Goal: Information Seeking & Learning: Learn about a topic

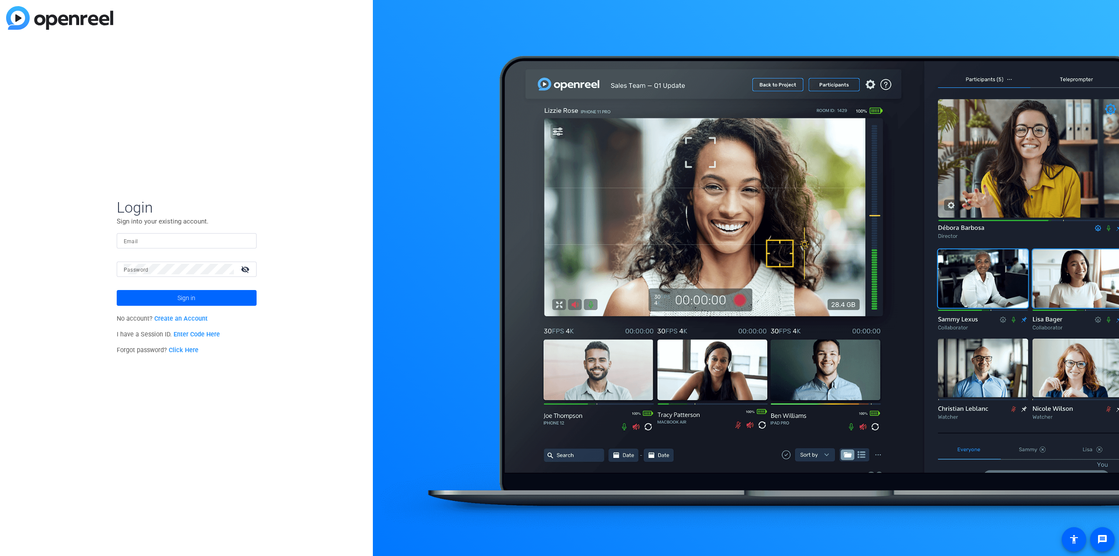
click at [184, 240] on input "Email" at bounding box center [187, 240] width 126 height 10
type input "[EMAIL_ADDRESS][DOMAIN_NAME]"
click at [146, 270] on mat-label "Password" at bounding box center [136, 270] width 25 height 6
click at [117, 290] on button "Sign in" at bounding box center [187, 298] width 140 height 16
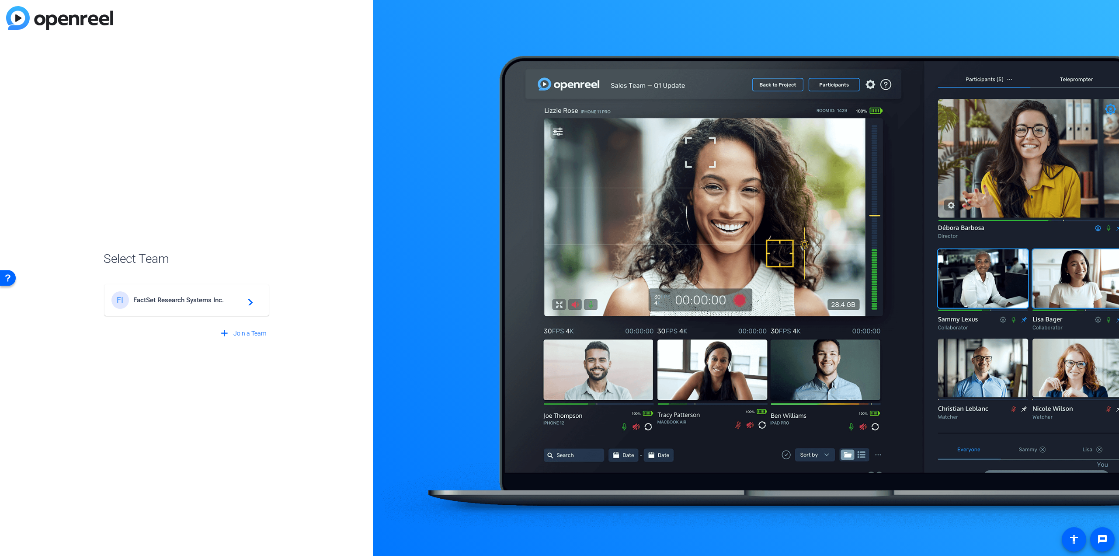
click at [170, 294] on div "FI FactSet Research Systems Inc. navigate_next" at bounding box center [186, 299] width 150 height 17
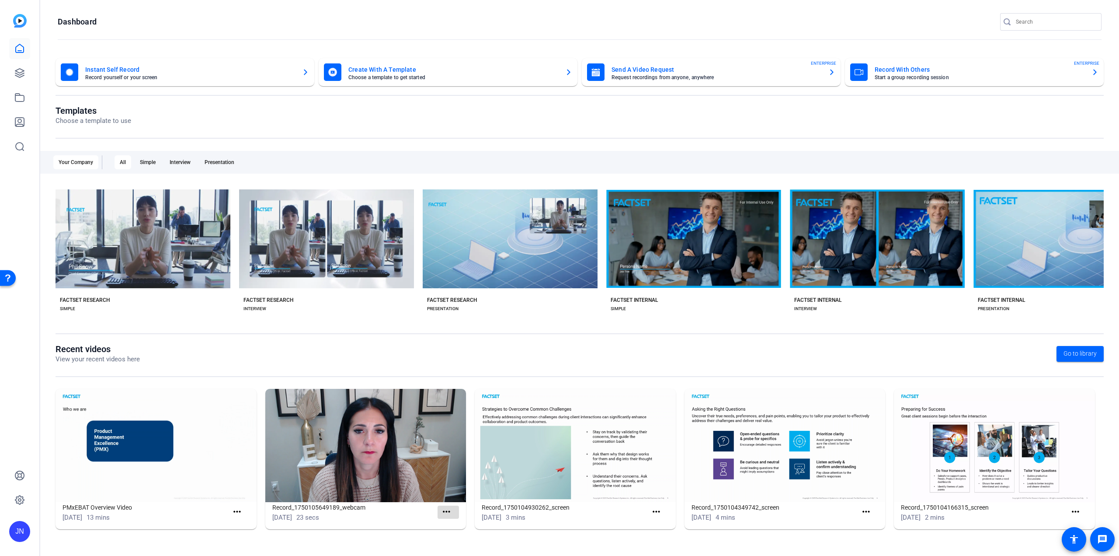
click at [448, 512] on mat-icon "more_horiz" at bounding box center [446, 511] width 11 height 11
click at [17, 49] on div at bounding box center [559, 278] width 1119 height 556
click at [18, 66] on link at bounding box center [19, 73] width 21 height 21
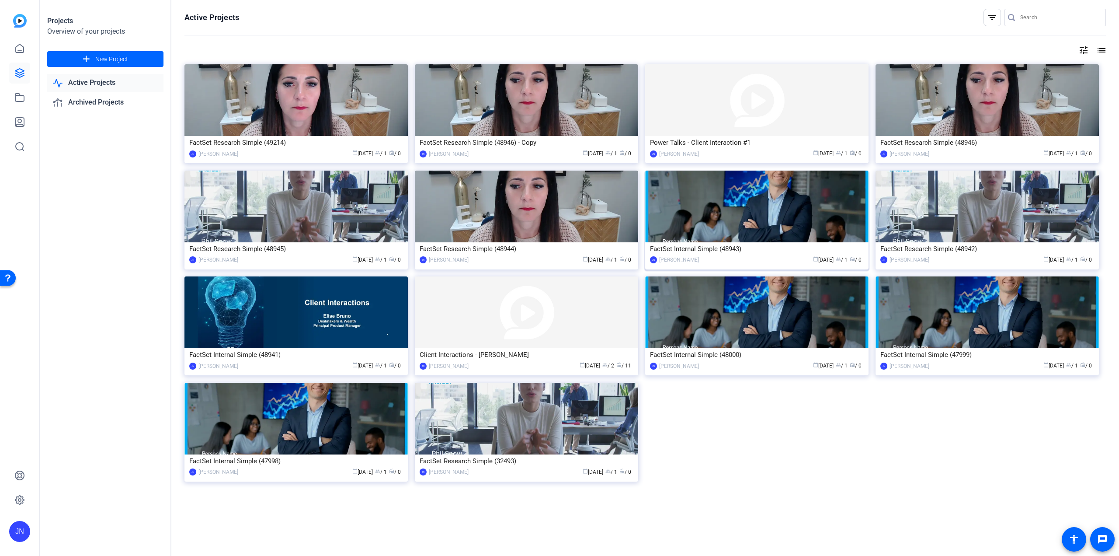
click at [689, 250] on div "FactSet Internal Simple (48943)" at bounding box center [757, 248] width 214 height 13
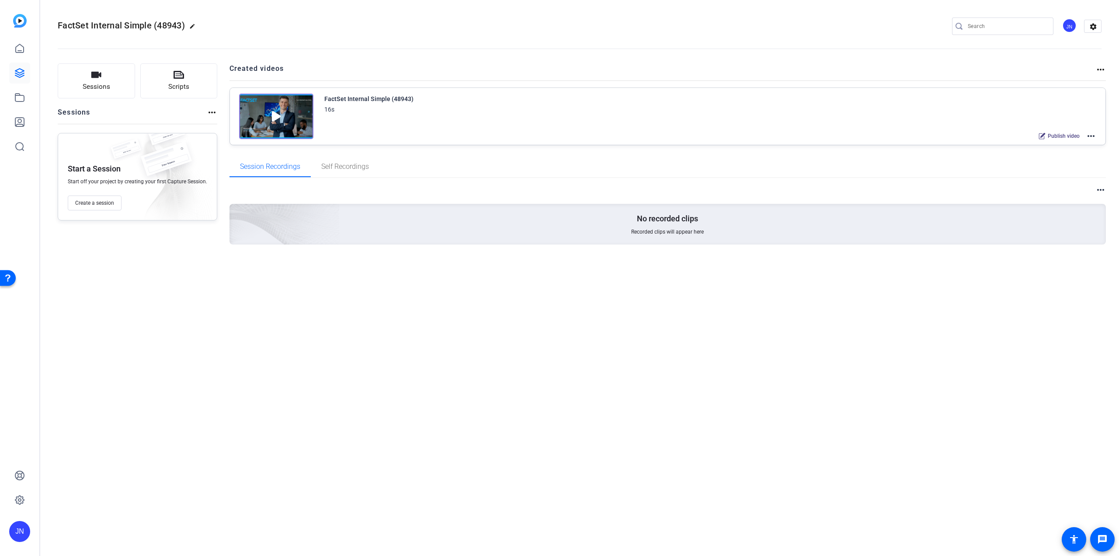
click at [269, 113] on img at bounding box center [276, 116] width 74 height 45
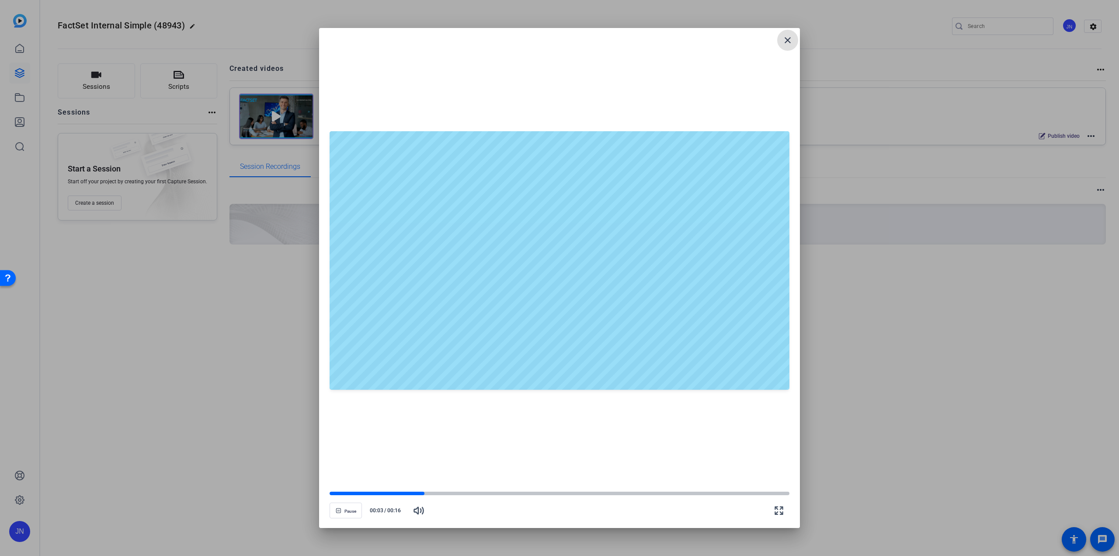
click at [790, 39] on mat-icon "close" at bounding box center [788, 40] width 10 height 10
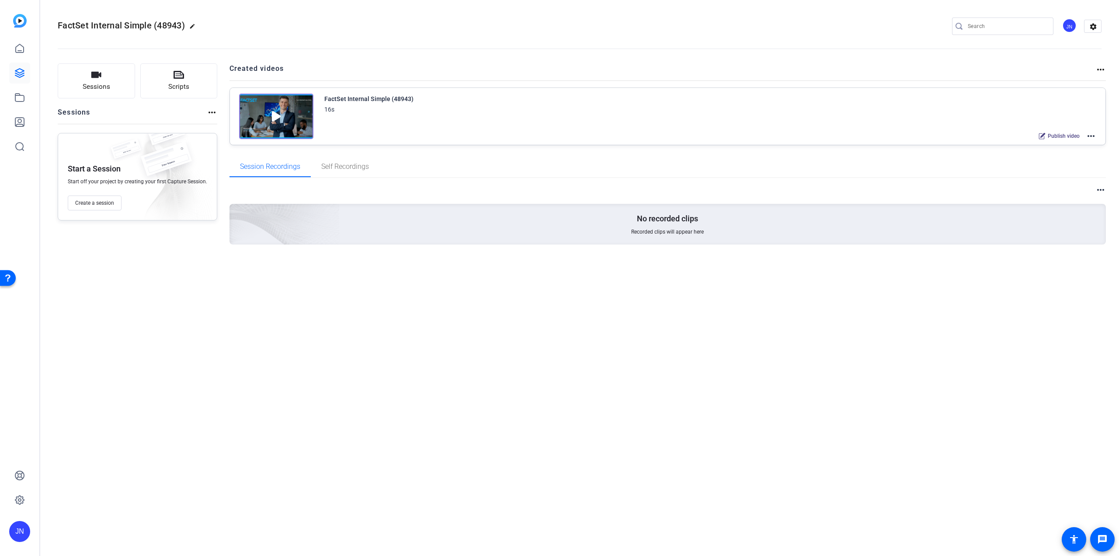
drag, startPoint x: 285, startPoint y: 129, endPoint x: 403, endPoint y: 110, distance: 119.1
click at [403, 110] on div "16s" at bounding box center [368, 109] width 89 height 10
click at [1092, 136] on mat-icon "more_horiz" at bounding box center [1091, 136] width 10 height 10
click at [1099, 70] on div at bounding box center [559, 278] width 1119 height 556
click at [1099, 69] on mat-icon "more_horiz" at bounding box center [1101, 69] width 10 height 10
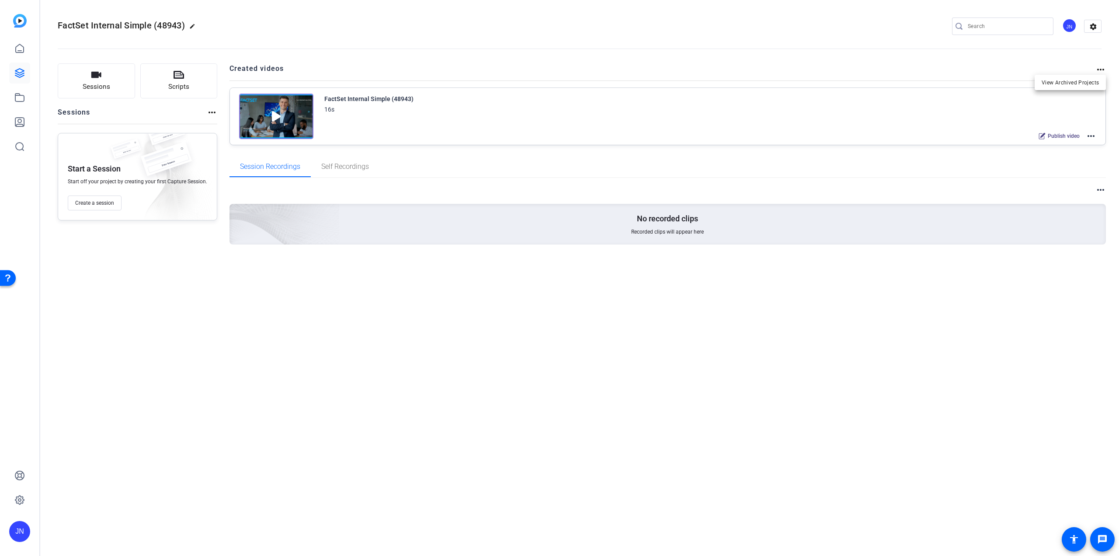
click at [16, 76] on div at bounding box center [559, 278] width 1119 height 556
click at [23, 73] on icon at bounding box center [19, 73] width 9 height 9
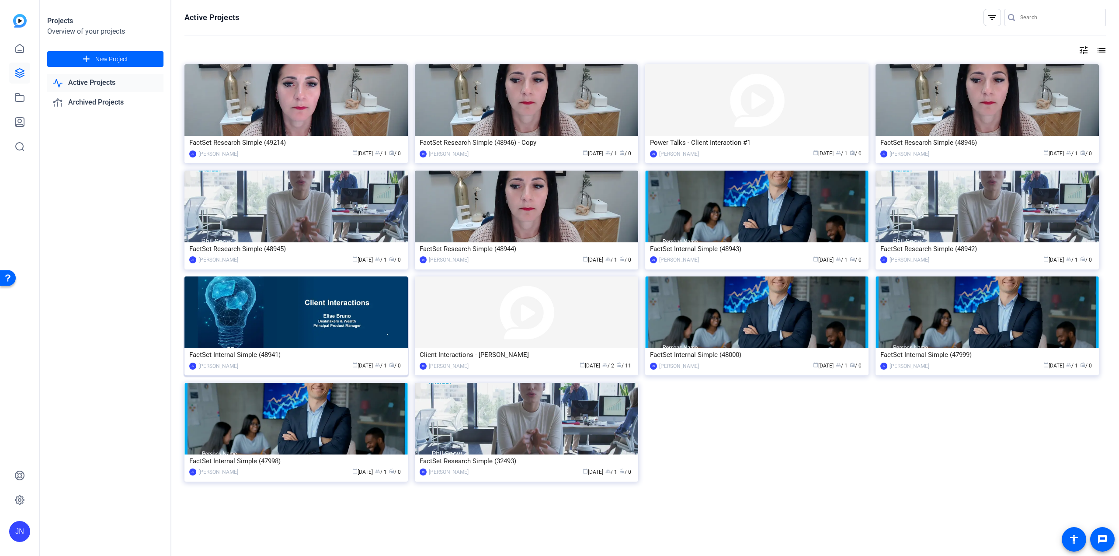
click at [240, 356] on div "FactSet Internal Simple (48941)" at bounding box center [296, 354] width 214 height 13
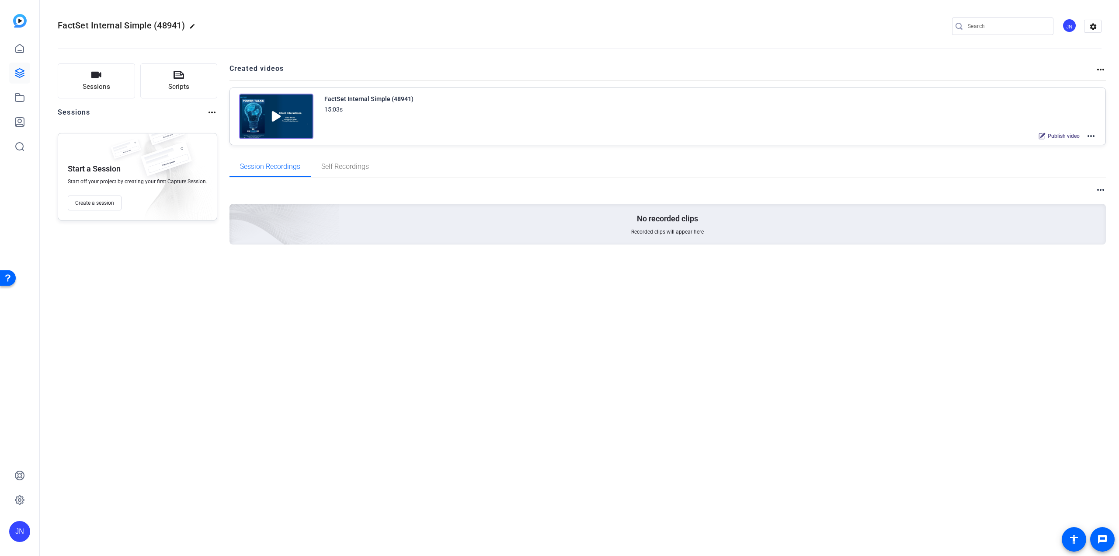
click at [269, 115] on img at bounding box center [276, 116] width 74 height 45
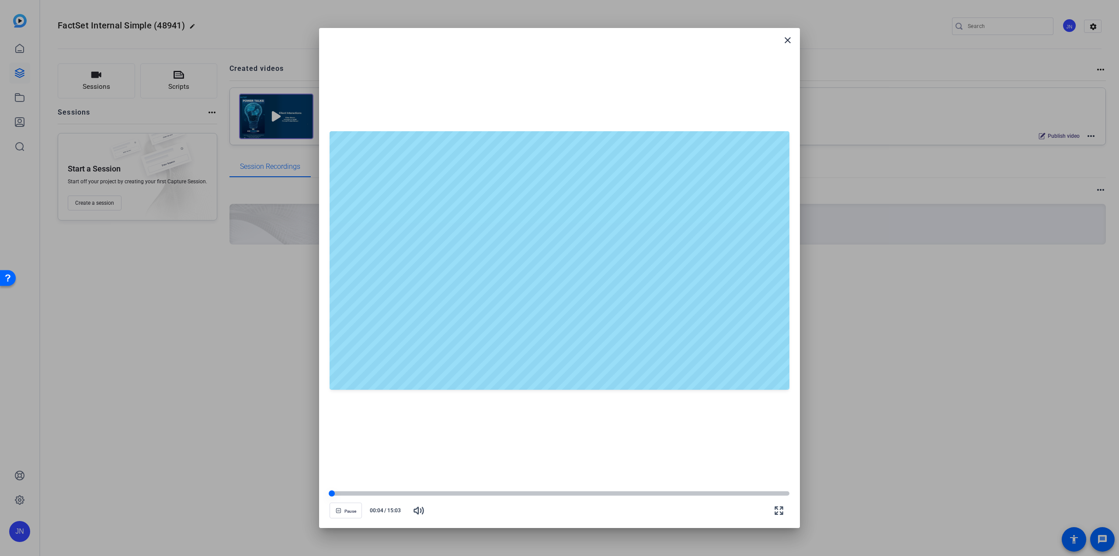
click at [529, 494] on div at bounding box center [560, 493] width 460 height 4
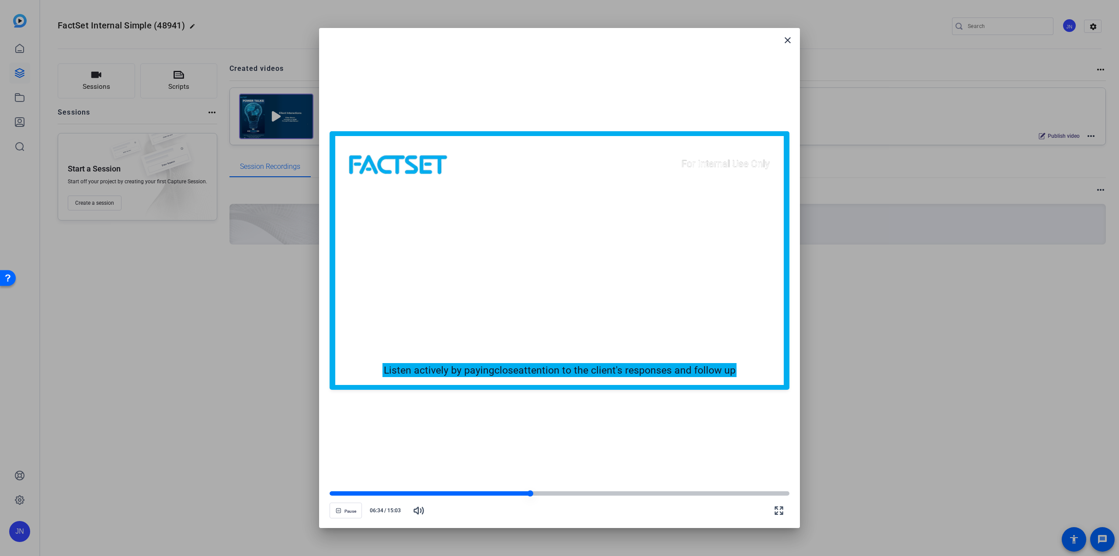
click at [601, 492] on div at bounding box center [560, 493] width 460 height 4
click at [666, 489] on openreel-video-controls "Pause 08:54 / 15:03" at bounding box center [560, 502] width 460 height 31
click at [705, 490] on openreel-video-controls "Pause 08:55 / 15:03" at bounding box center [560, 502] width 460 height 31
click at [716, 492] on div at bounding box center [560, 493] width 460 height 4
click at [752, 493] on div at bounding box center [560, 493] width 460 height 4
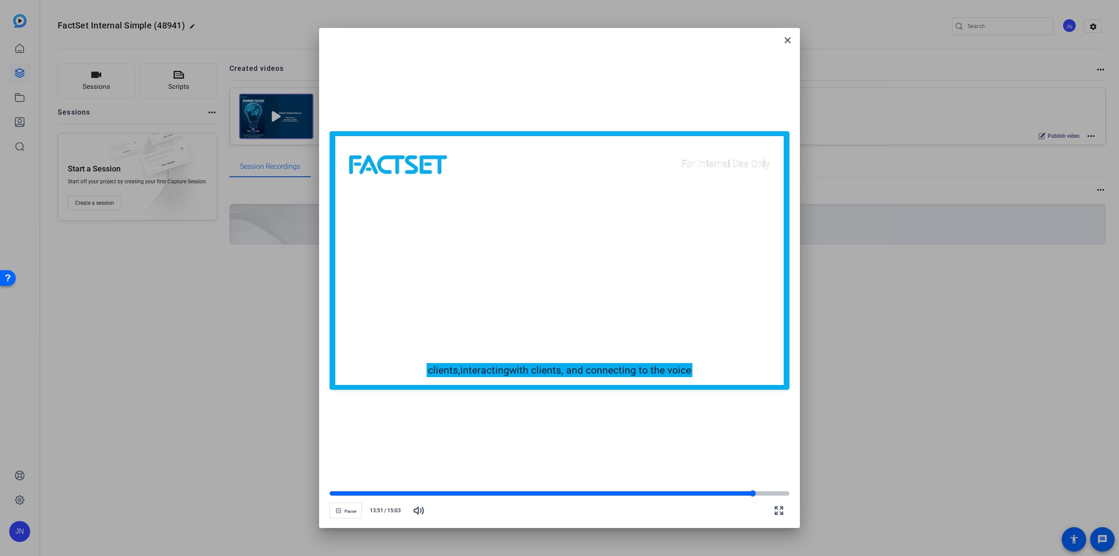
click at [770, 494] on div at bounding box center [560, 493] width 460 height 4
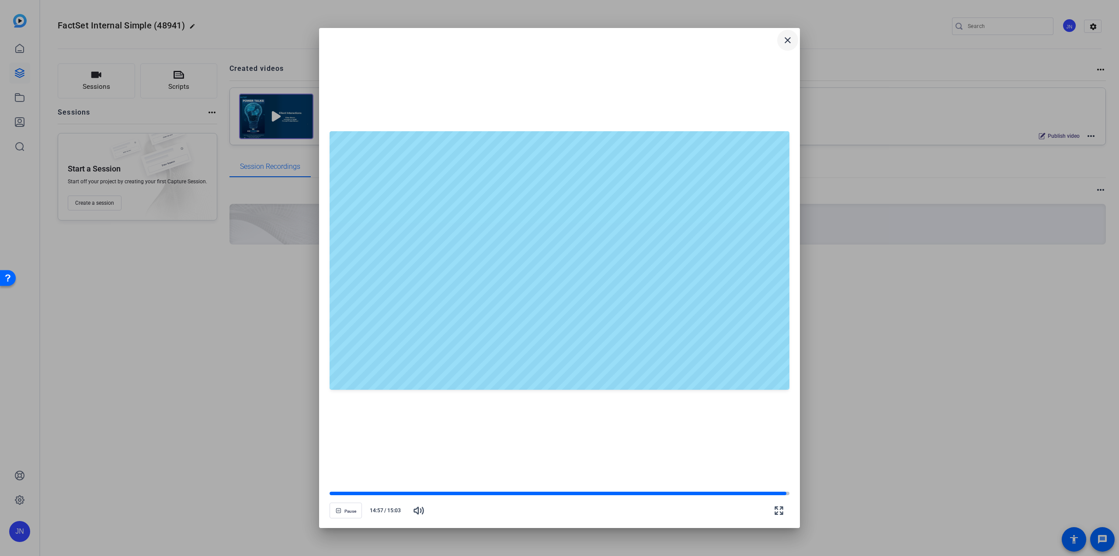
click at [784, 38] on mat-icon "close" at bounding box center [788, 40] width 10 height 10
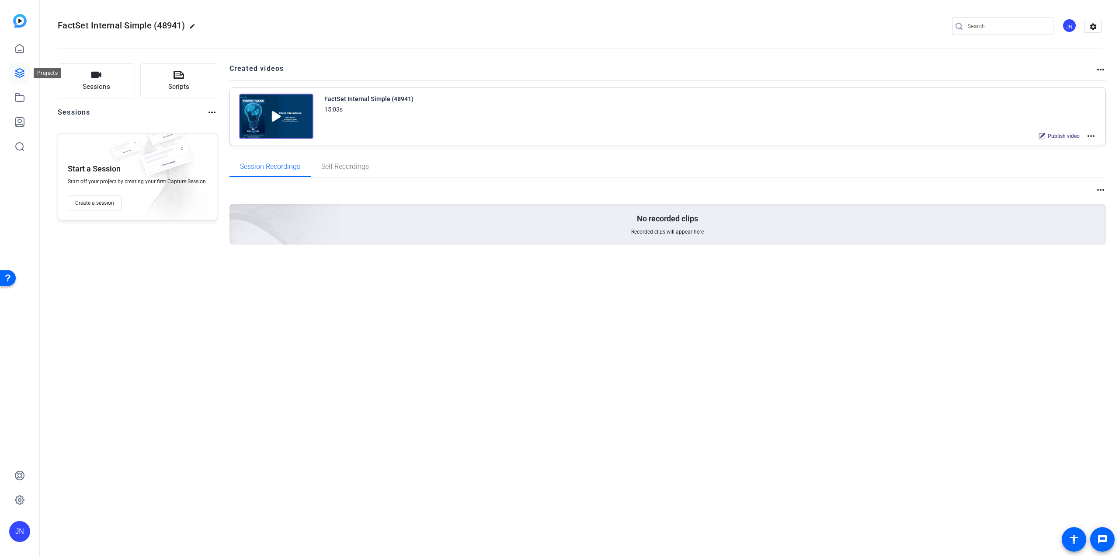
click at [20, 71] on icon at bounding box center [19, 73] width 10 height 10
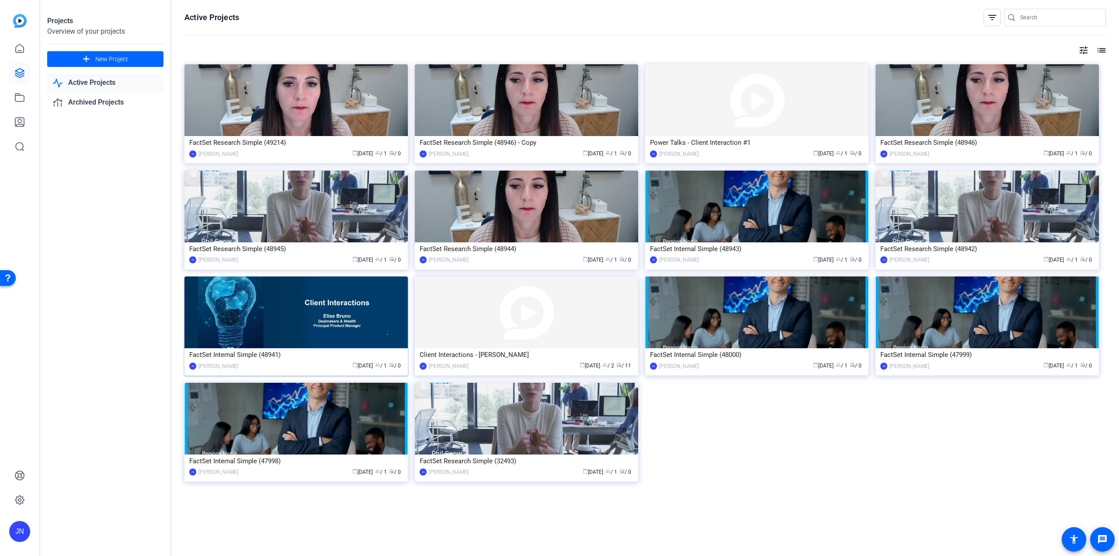
click at [254, 332] on img at bounding box center [295, 312] width 223 height 72
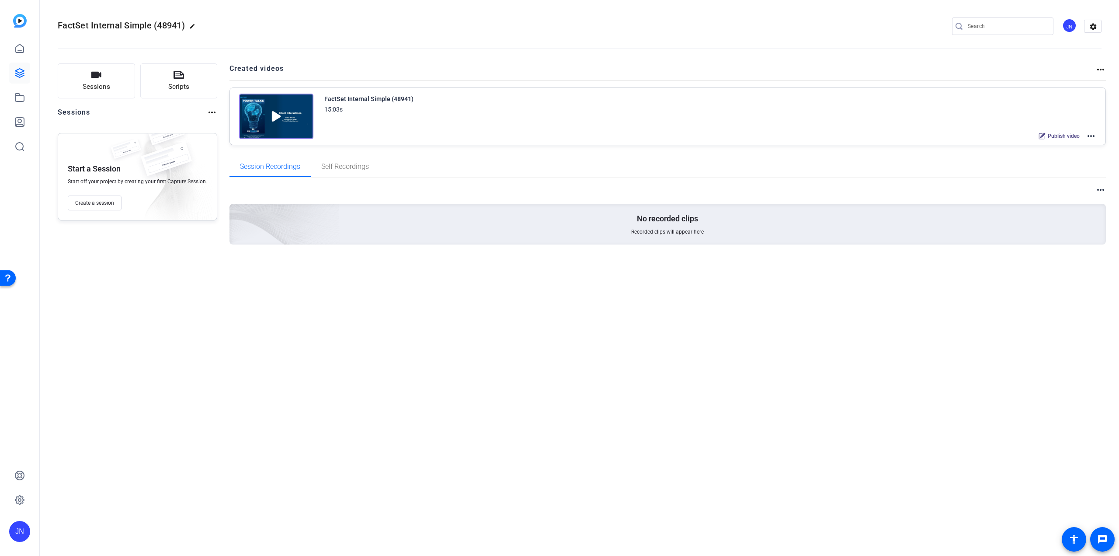
click at [270, 119] on img at bounding box center [276, 116] width 74 height 45
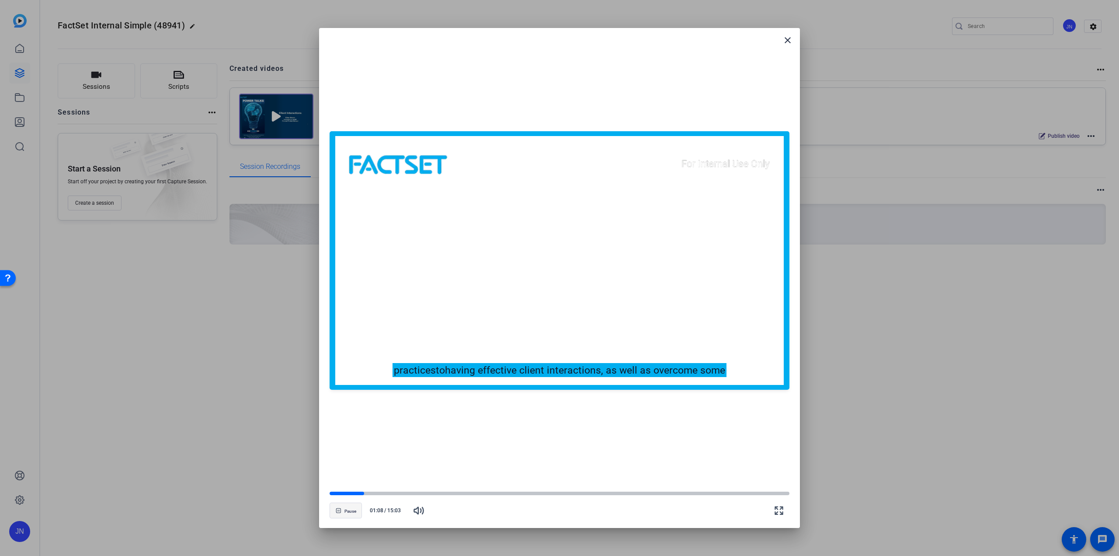
click at [347, 512] on span "Pause" at bounding box center [350, 510] width 12 height 5
